Goal: Register for event/course

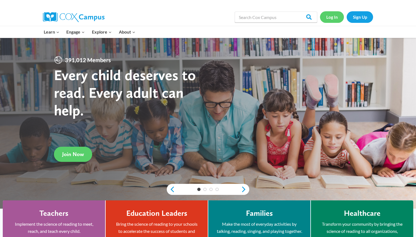
click at [333, 18] on link "Log In" at bounding box center [332, 16] width 24 height 11
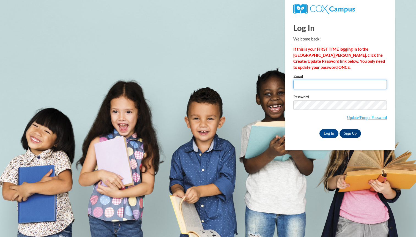
click at [309, 81] on input "Email" at bounding box center [340, 84] width 94 height 9
type input "kydene@gmail.com"
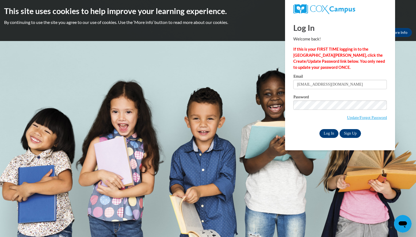
click at [331, 133] on input "Log In" at bounding box center [328, 133] width 19 height 9
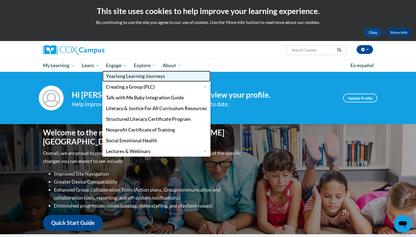
click at [124, 75] on span "Yearlong Learning Journeys" at bounding box center [135, 76] width 59 height 6
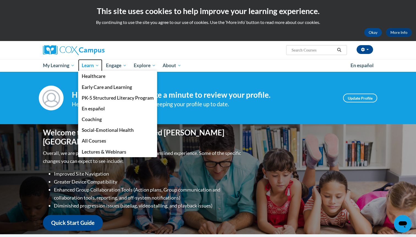
click at [90, 67] on span "Learn" at bounding box center [90, 65] width 17 height 7
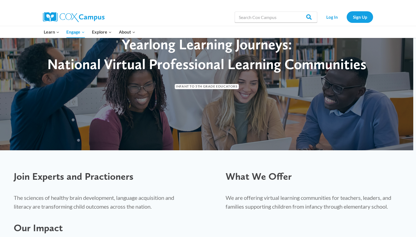
scroll to position [27, 0]
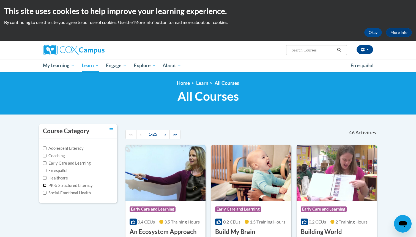
click at [45, 186] on input "PK-5 Structured Literacy" at bounding box center [45, 185] width 4 height 4
checkbox input "true"
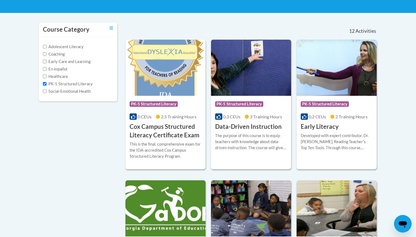
scroll to position [102, 0]
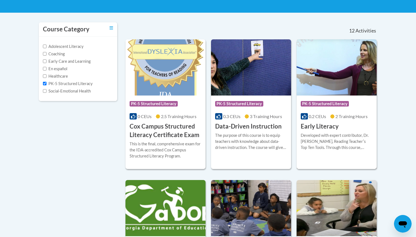
click at [325, 122] on h3 "Early Literacy" at bounding box center [320, 126] width 38 height 9
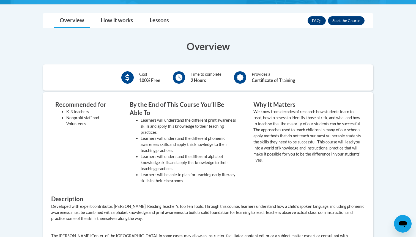
scroll to position [151, 0]
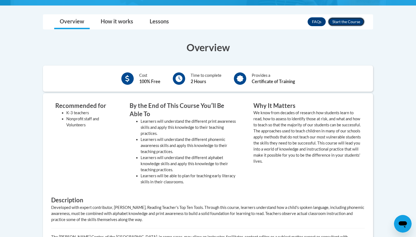
click at [341, 21] on button "Enroll" at bounding box center [346, 21] width 37 height 9
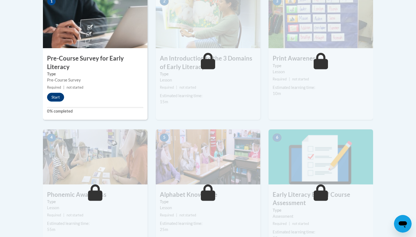
scroll to position [202, 0]
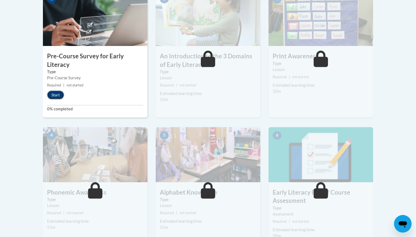
click at [59, 96] on button "Start" at bounding box center [55, 94] width 17 height 9
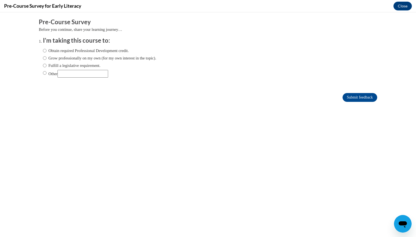
scroll to position [0, 0]
click at [44, 57] on input "Grow professionally on my own (for my own interest in the topic)." at bounding box center [45, 58] width 4 height 6
radio input "true"
click at [44, 57] on input "Grow professionally on my own (for my own interest in the topic)." at bounding box center [45, 58] width 4 height 6
click at [364, 98] on input "Submit feedback" at bounding box center [359, 97] width 35 height 9
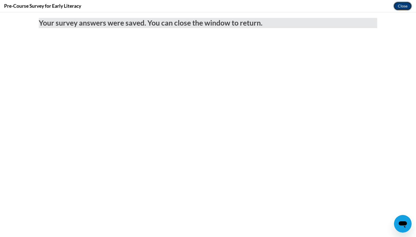
click at [397, 5] on button "Close" at bounding box center [402, 6] width 18 height 9
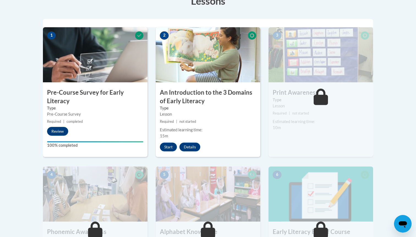
scroll to position [163, 0]
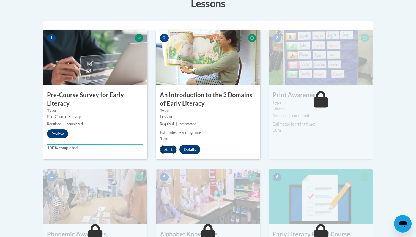
click at [167, 145] on button "Start" at bounding box center [168, 149] width 17 height 9
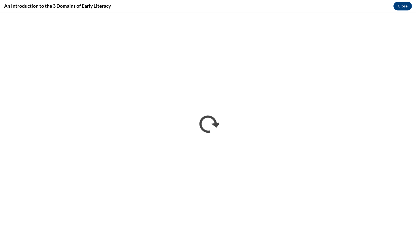
scroll to position [0, 0]
